Goal: Transaction & Acquisition: Book appointment/travel/reservation

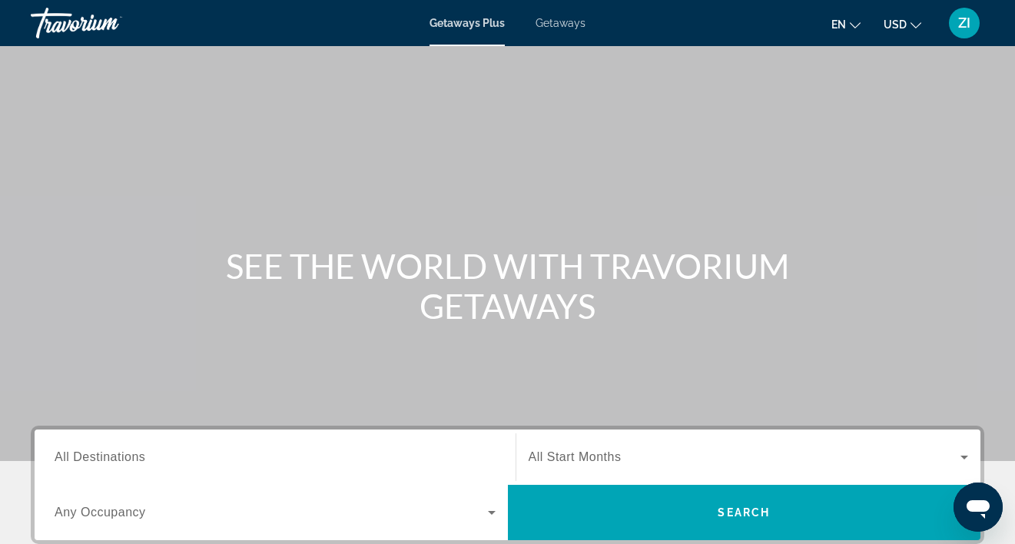
click at [569, 25] on span "Getaways" at bounding box center [561, 23] width 50 height 12
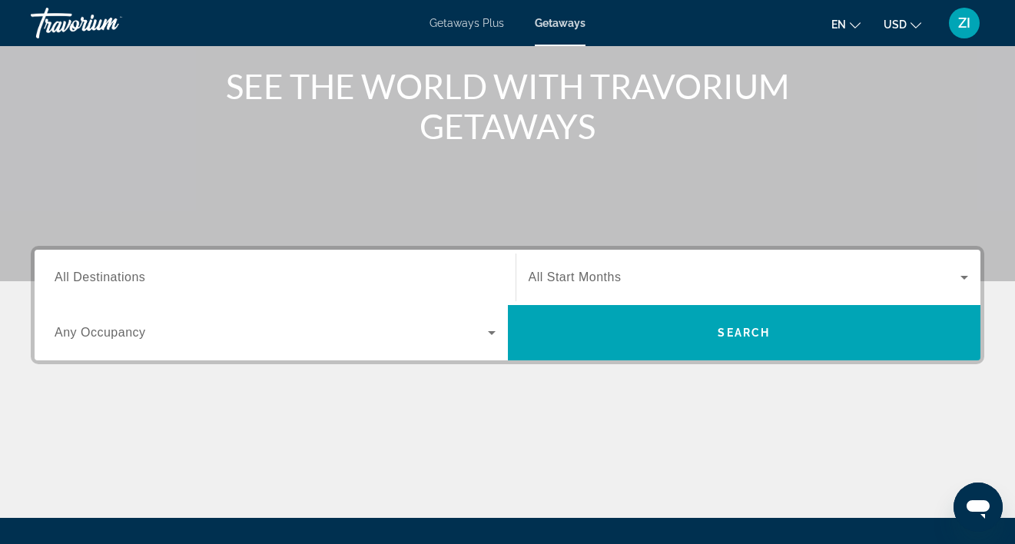
scroll to position [237, 0]
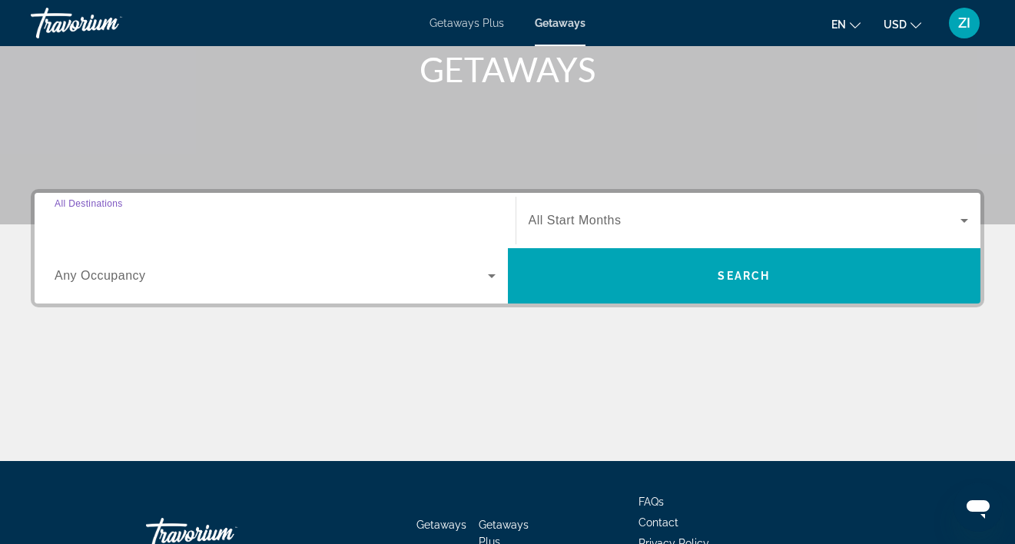
click at [207, 218] on input "Destination All Destinations" at bounding box center [275, 221] width 441 height 18
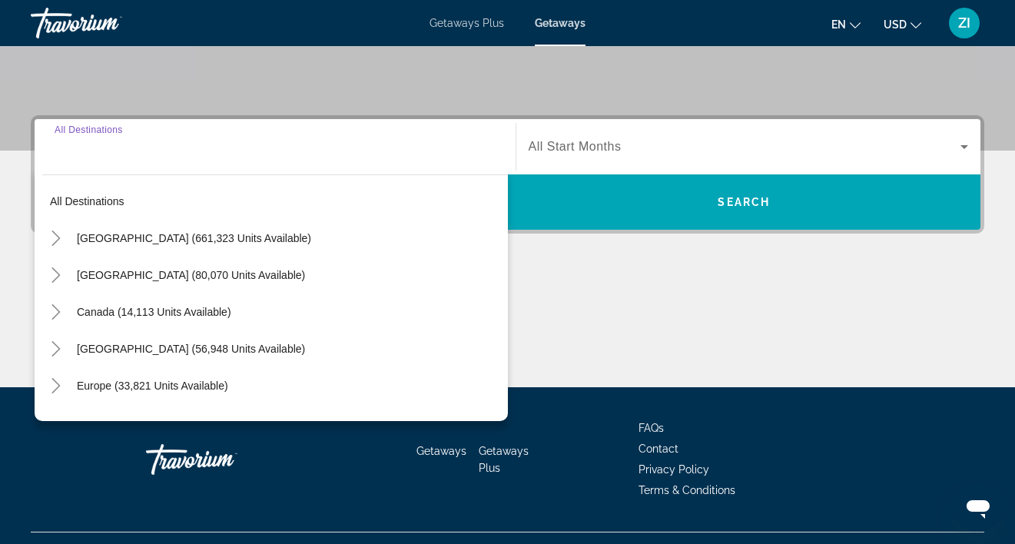
scroll to position [342, 0]
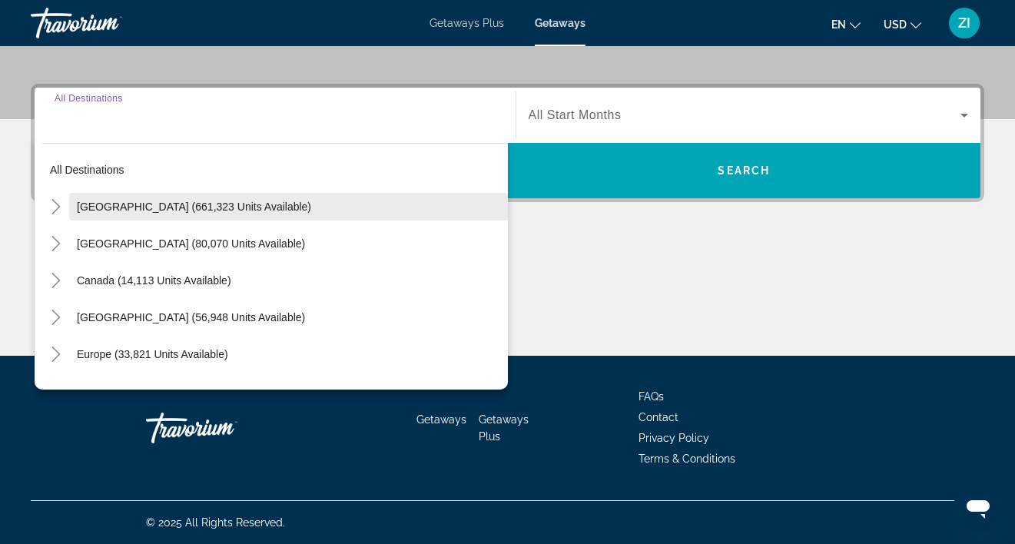
click at [204, 216] on span "Search widget" at bounding box center [288, 206] width 439 height 37
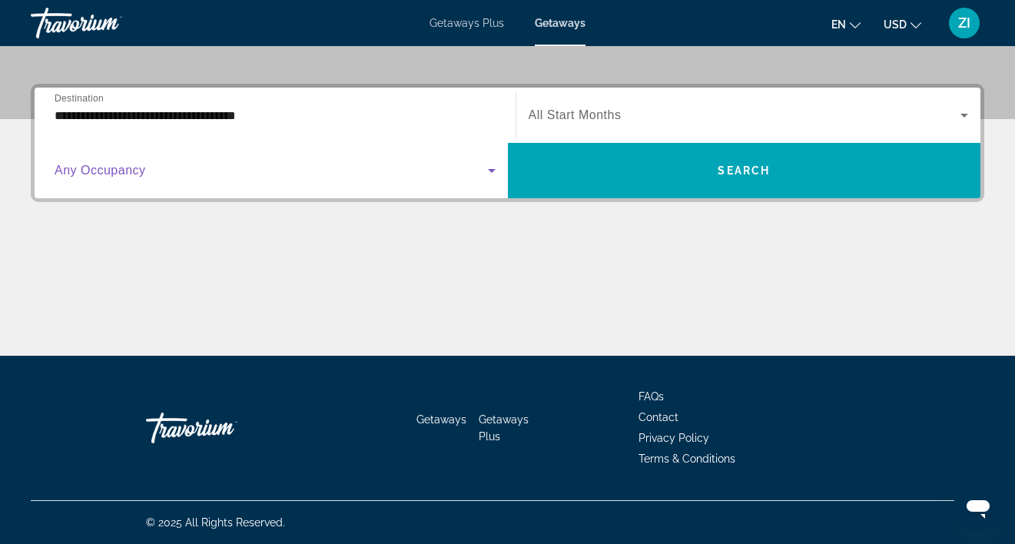
click at [158, 171] on span "Search widget" at bounding box center [271, 170] width 433 height 18
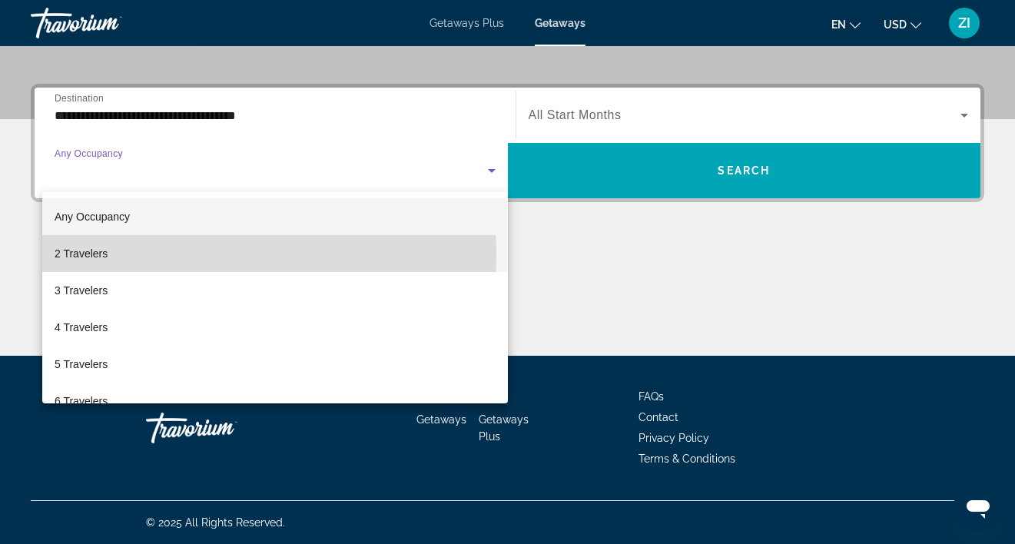
click at [93, 255] on span "2 Travelers" at bounding box center [81, 253] width 53 height 18
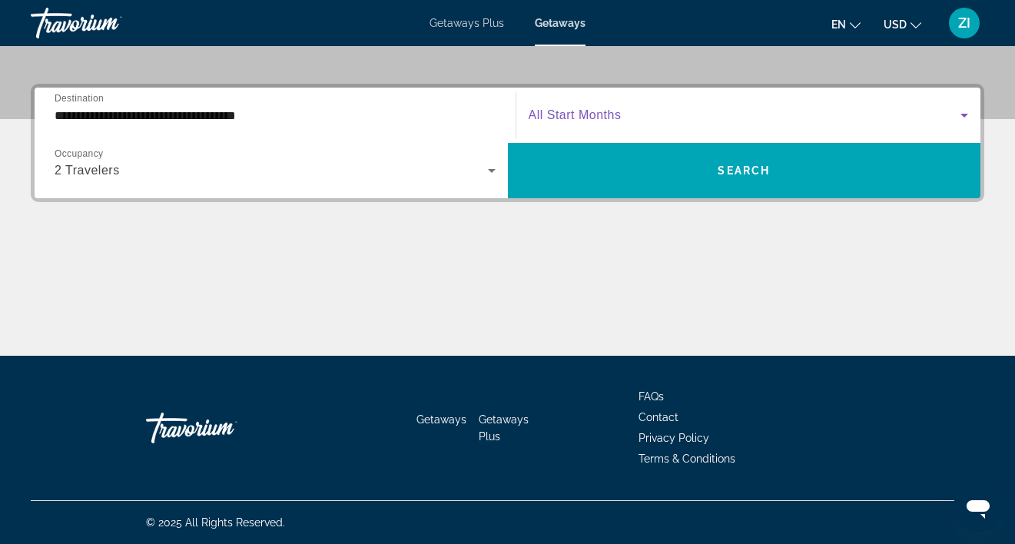
click at [625, 112] on span "Search widget" at bounding box center [745, 115] width 433 height 18
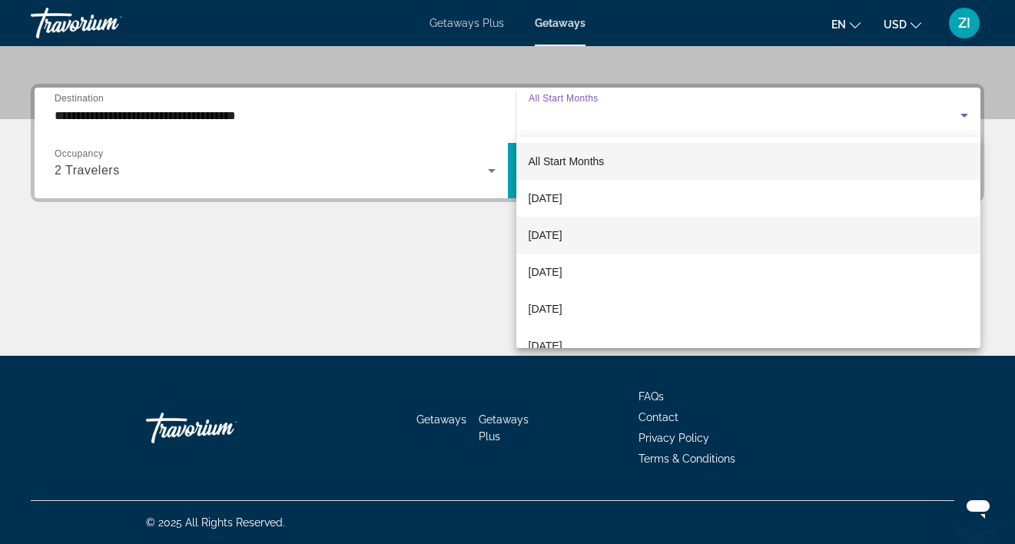
click at [562, 234] on span "[DATE]" at bounding box center [546, 235] width 34 height 18
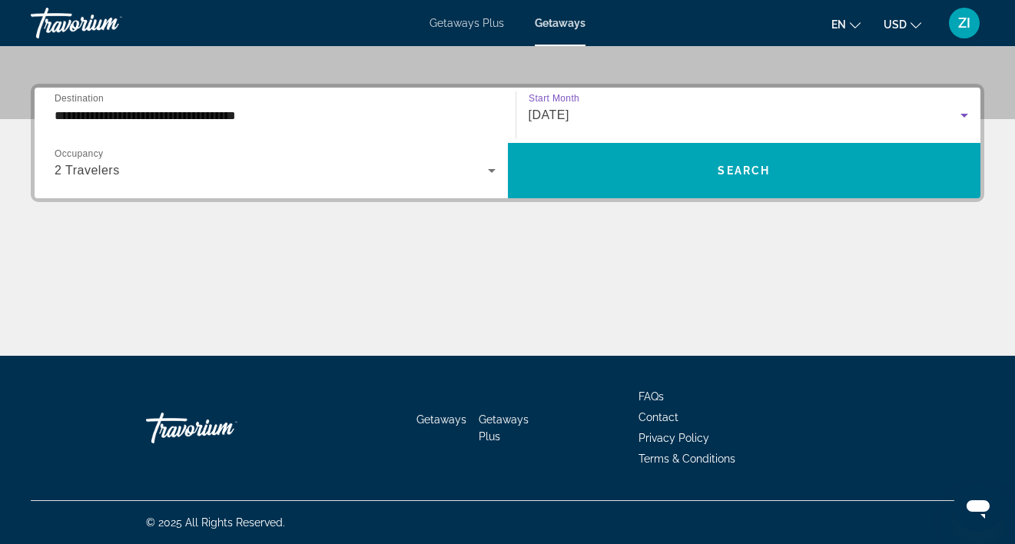
click at [443, 111] on input "**********" at bounding box center [275, 116] width 441 height 18
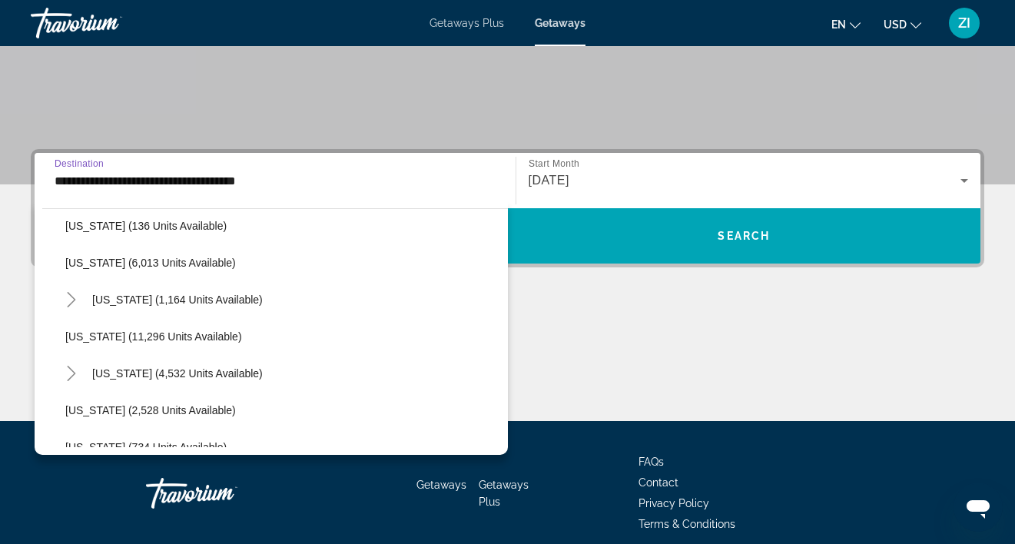
scroll to position [563, 0]
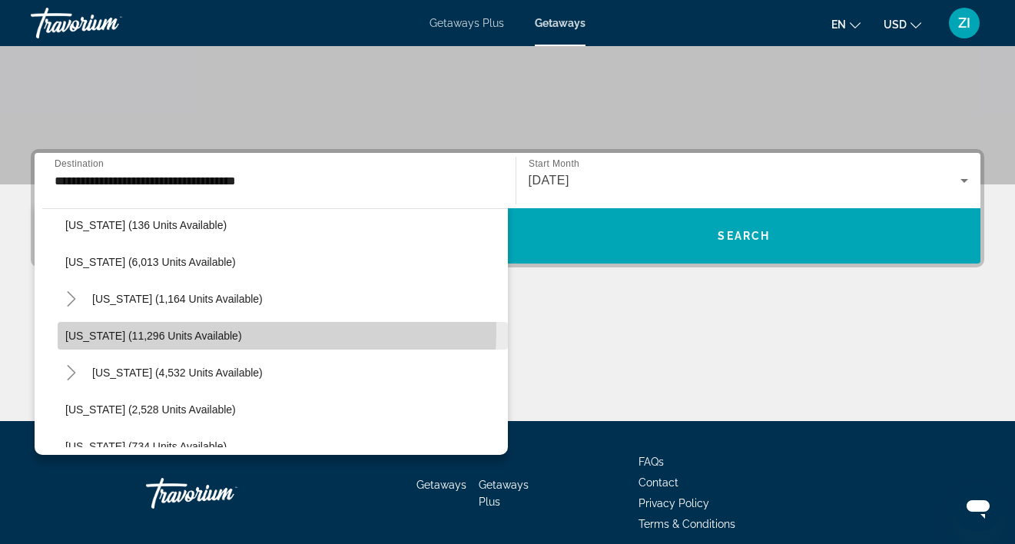
click at [199, 330] on span "[US_STATE] (11,296 units available)" at bounding box center [153, 336] width 177 height 12
type input "**********"
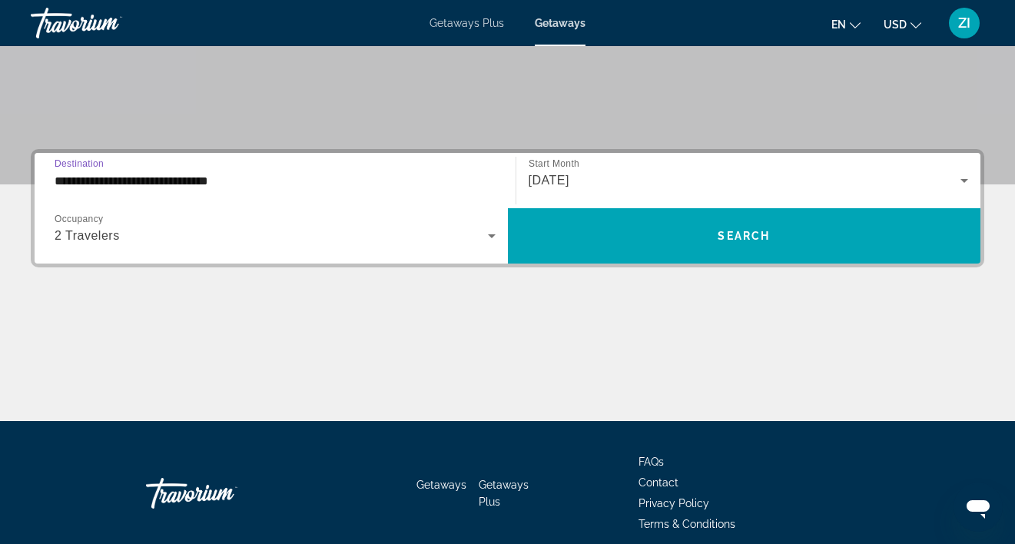
scroll to position [342, 0]
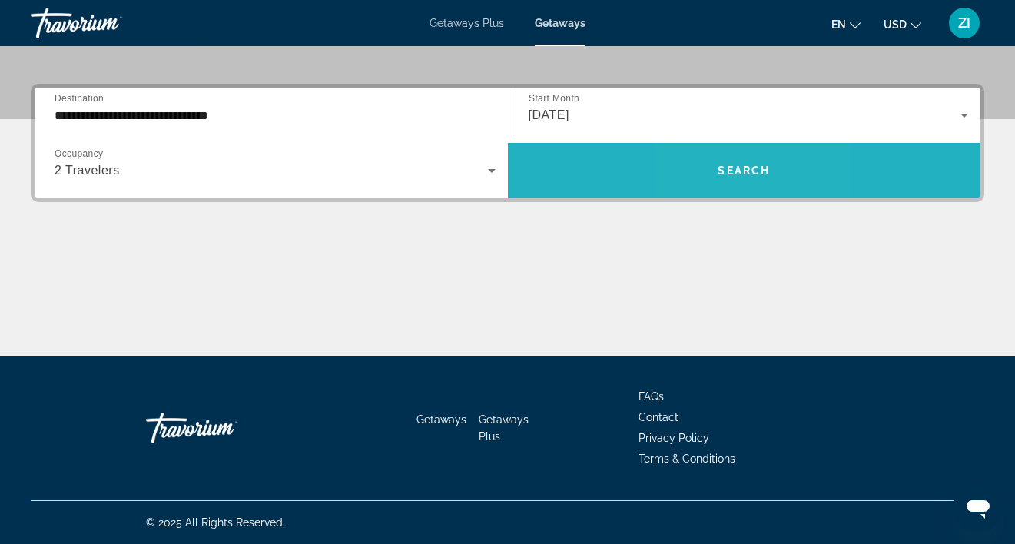
click at [721, 173] on span "Search" at bounding box center [744, 170] width 52 height 12
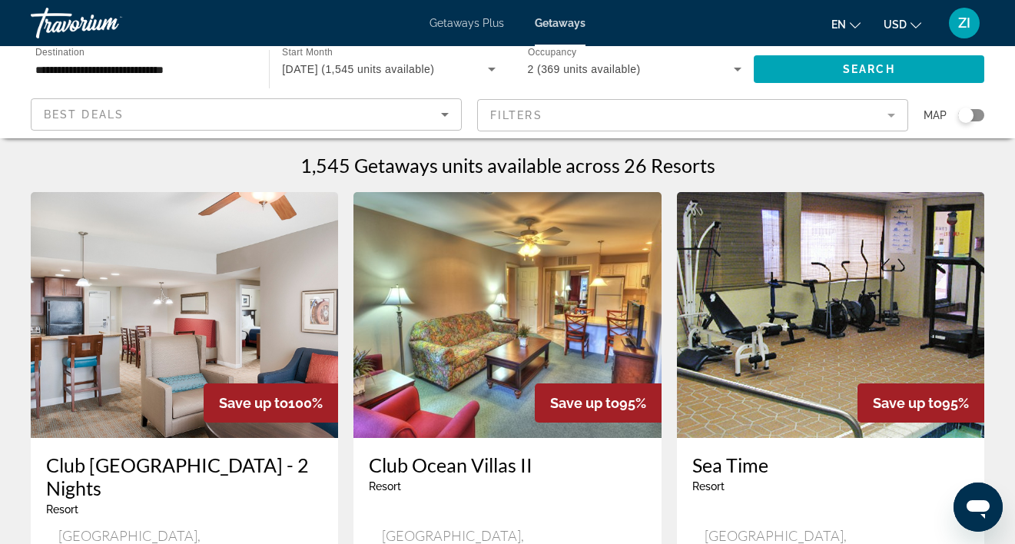
click at [885, 116] on mat-form-field "Filters" at bounding box center [692, 115] width 431 height 32
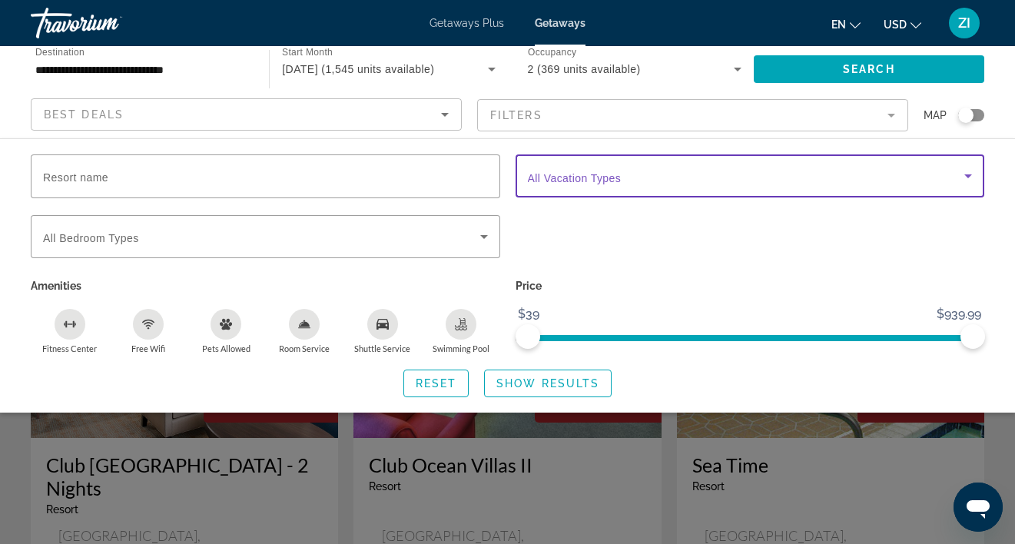
click at [869, 168] on span "Search widget" at bounding box center [746, 176] width 437 height 18
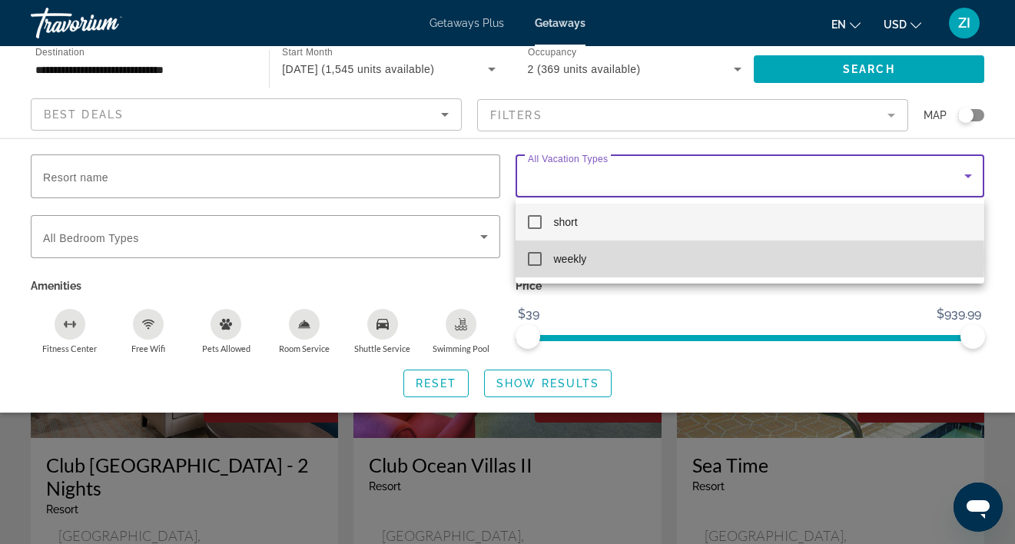
click at [535, 259] on mat-pseudo-checkbox at bounding box center [535, 259] width 14 height 14
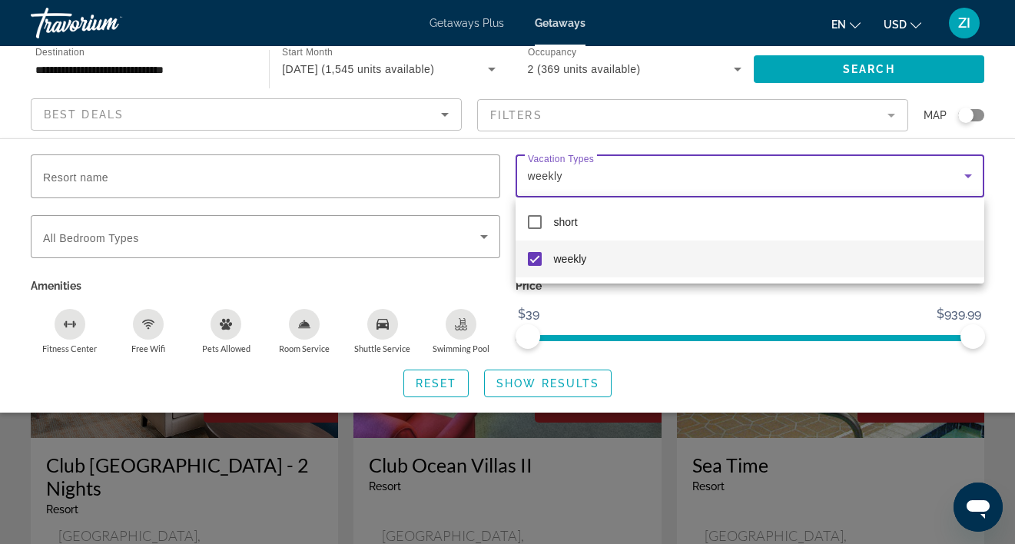
click at [415, 234] on div at bounding box center [507, 272] width 1015 height 544
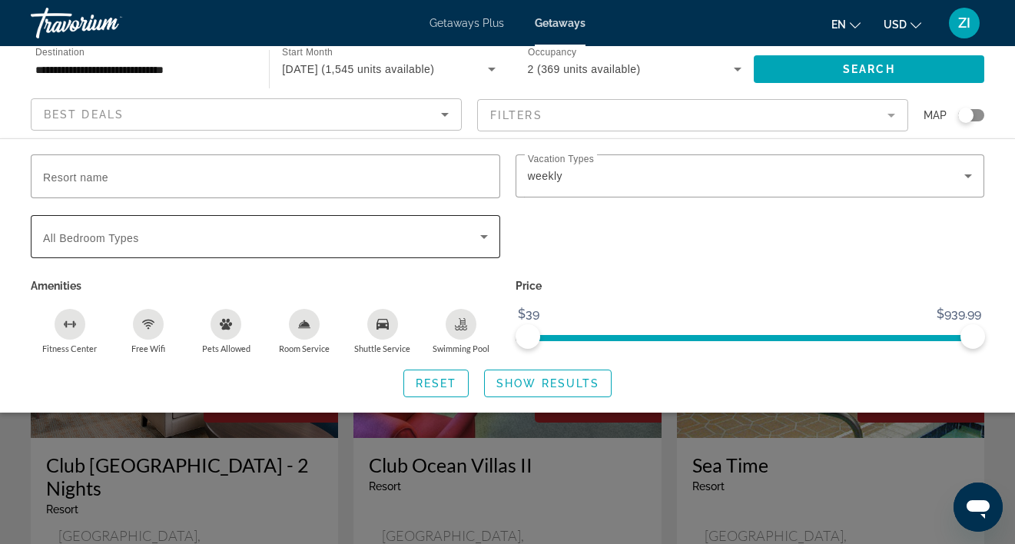
click at [485, 236] on icon "Search widget" at bounding box center [484, 237] width 8 height 4
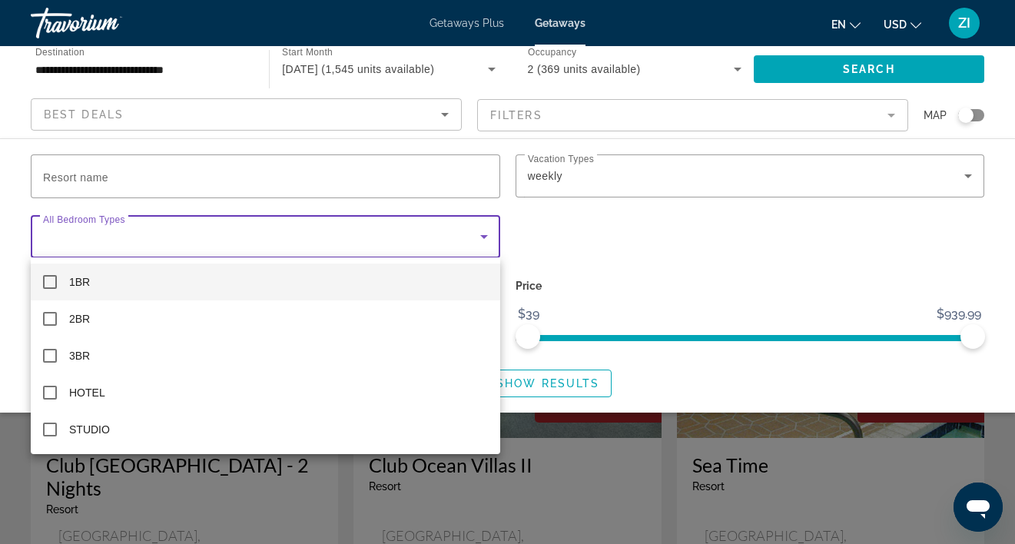
click at [51, 280] on mat-pseudo-checkbox at bounding box center [50, 282] width 14 height 14
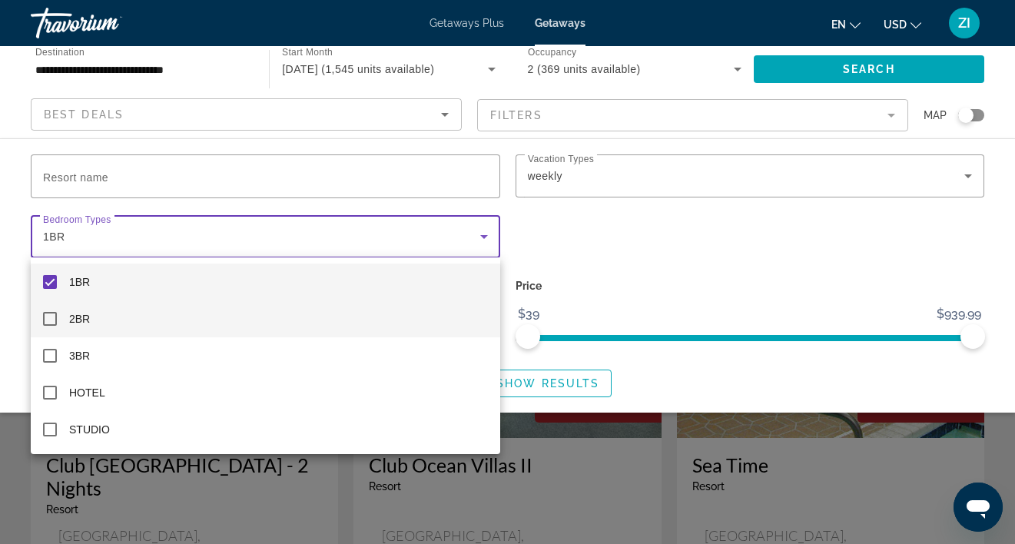
click at [49, 322] on mat-pseudo-checkbox at bounding box center [50, 319] width 14 height 14
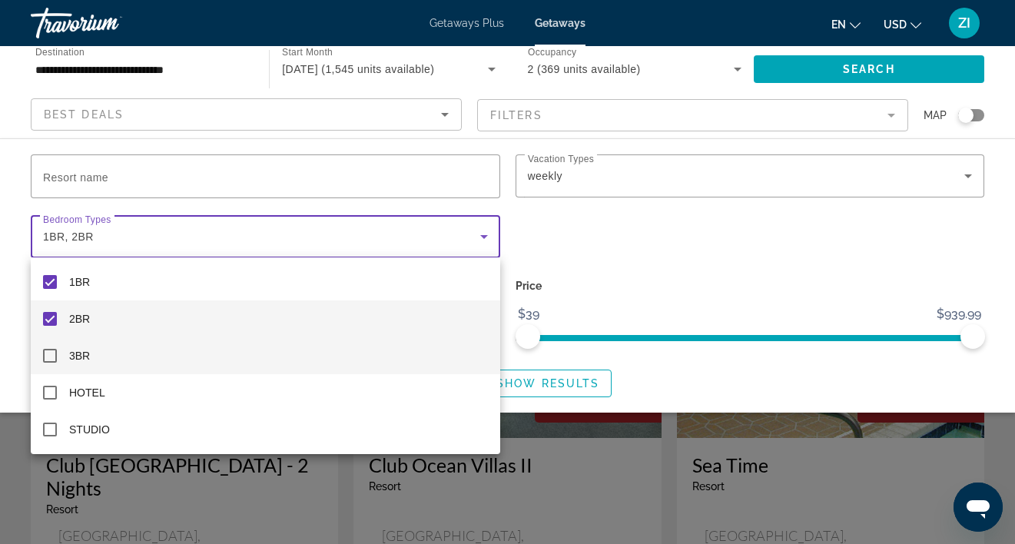
click at [50, 352] on mat-pseudo-checkbox at bounding box center [50, 356] width 14 height 14
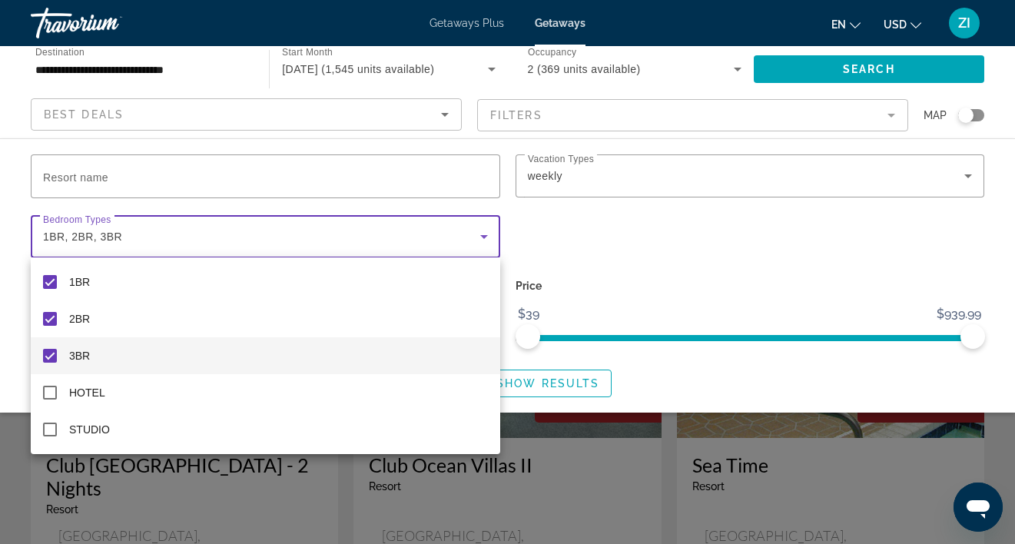
click at [714, 237] on div at bounding box center [507, 272] width 1015 height 544
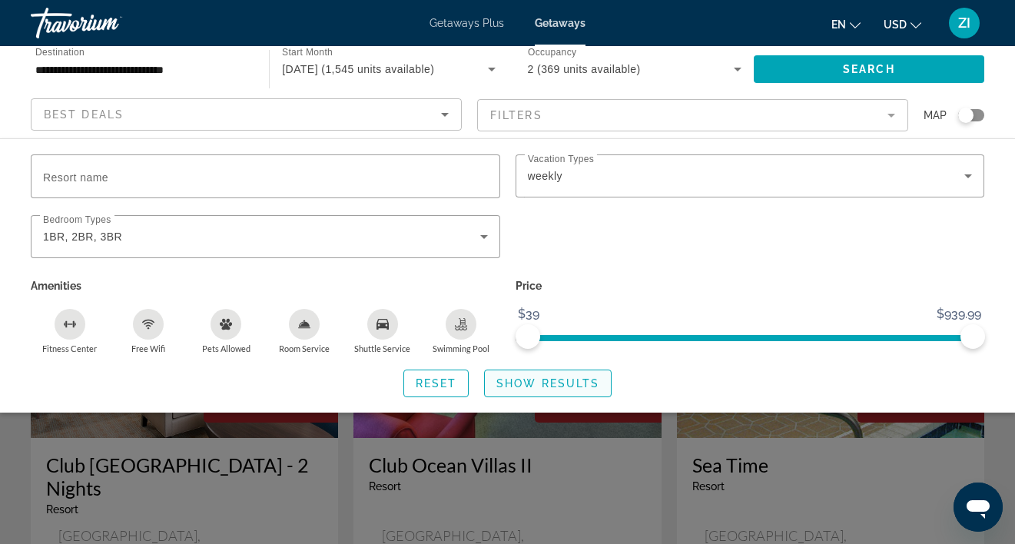
click at [558, 380] on span "Show Results" at bounding box center [547, 383] width 103 height 12
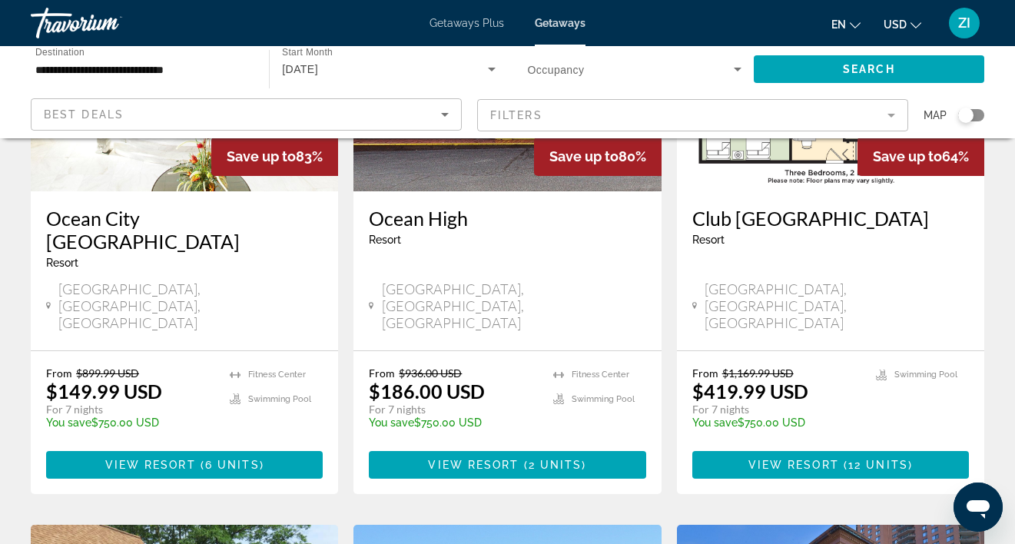
scroll to position [804, 0]
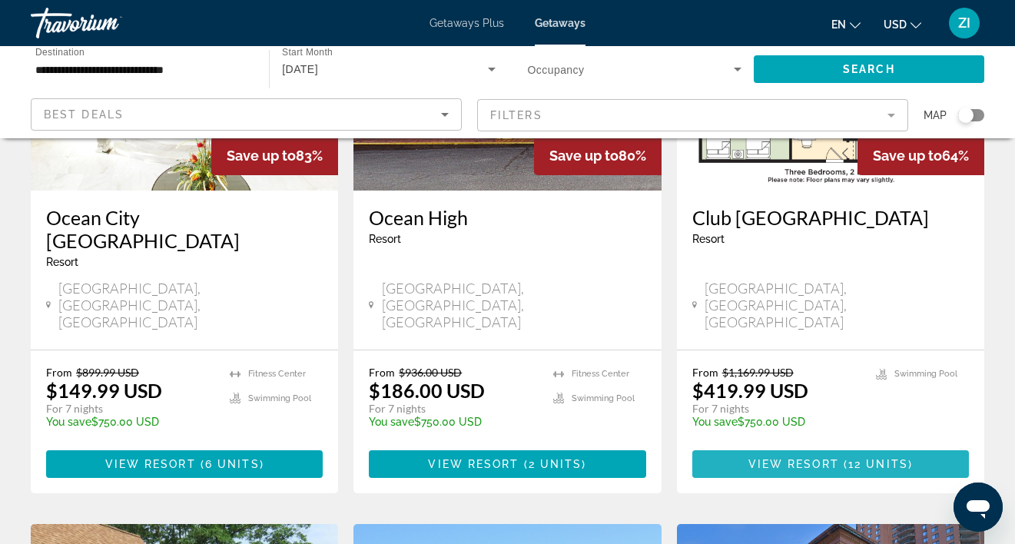
click at [799, 458] on span "View Resort" at bounding box center [793, 464] width 91 height 12
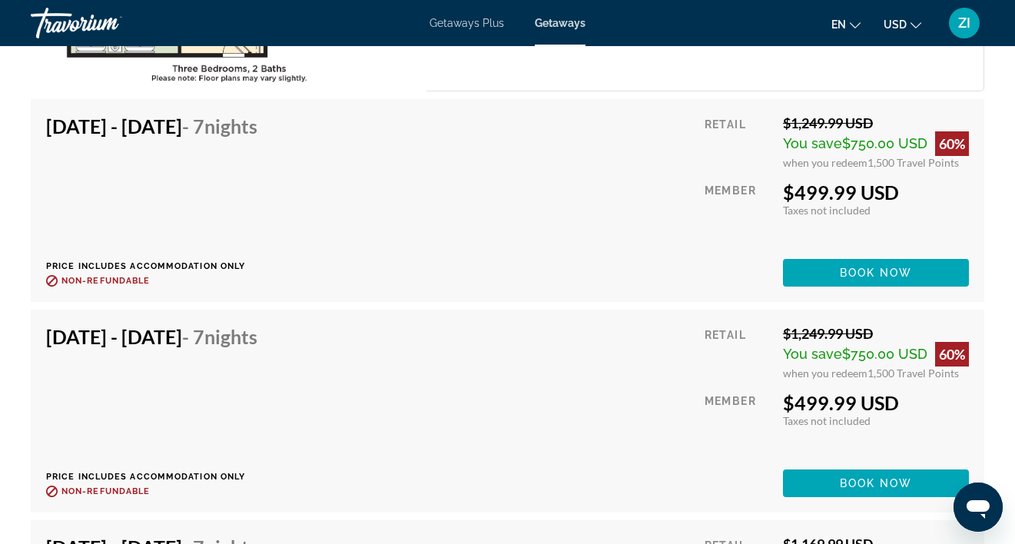
scroll to position [3588, 0]
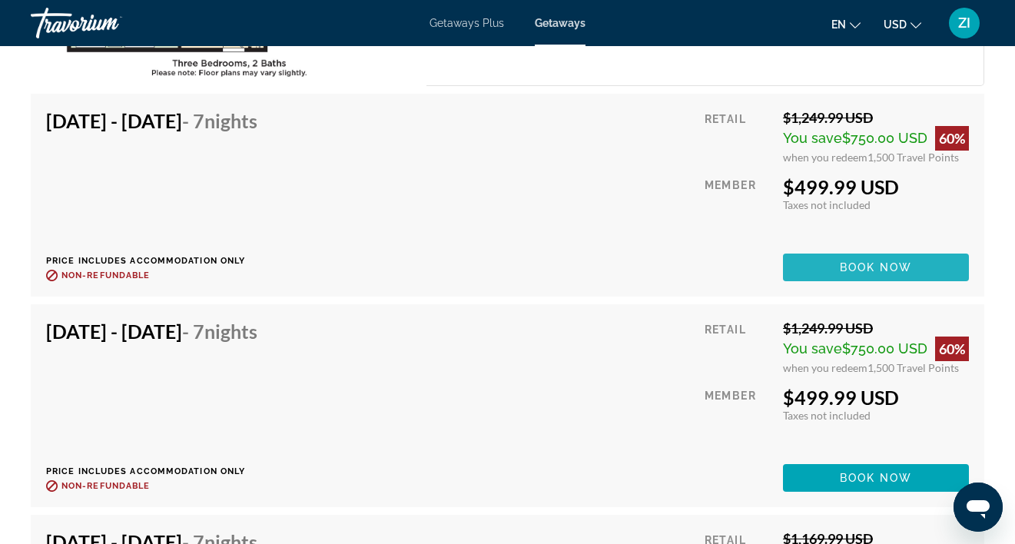
click at [868, 262] on span "Book now" at bounding box center [876, 267] width 73 height 12
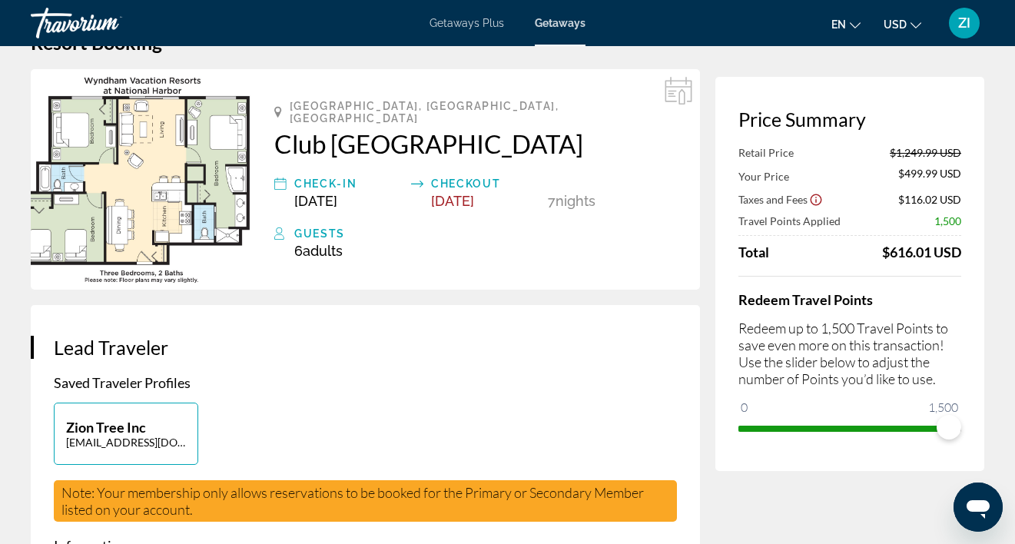
scroll to position [48, 0]
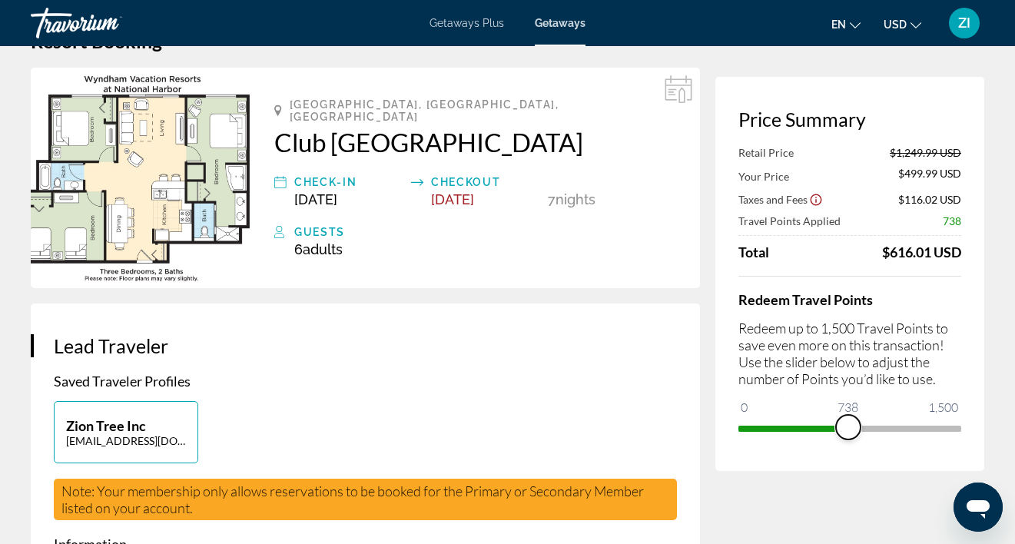
drag, startPoint x: 944, startPoint y: 435, endPoint x: 848, endPoint y: 457, distance: 98.6
click at [848, 457] on div "Price Summary Retail Price $1,249.99 USD Your Price $499.99 USD Taxes and Fees …" at bounding box center [849, 274] width 269 height 394
drag, startPoint x: 846, startPoint y: 429, endPoint x: 990, endPoint y: 416, distance: 144.2
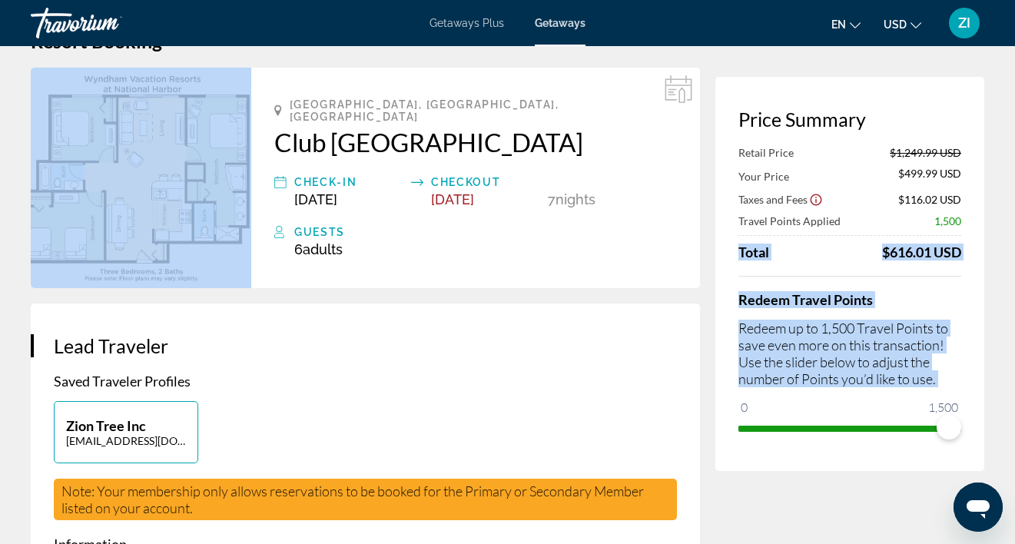
drag, startPoint x: 990, startPoint y: 416, endPoint x: 1001, endPoint y: 177, distance: 240.0
